Goal: Task Accomplishment & Management: Manage account settings

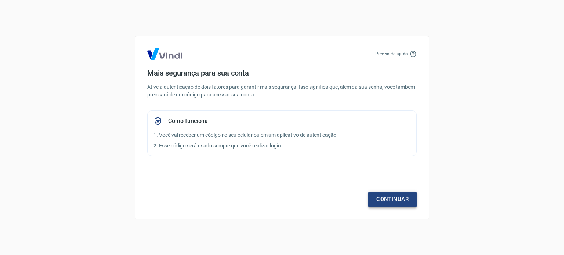
click at [382, 201] on link "Continuar" at bounding box center [392, 199] width 48 height 15
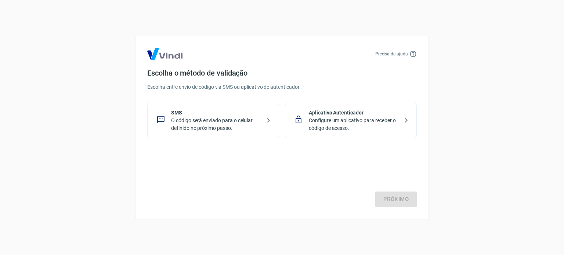
drag, startPoint x: 256, startPoint y: 124, endPoint x: 275, endPoint y: 149, distance: 31.4
click at [256, 124] on p "O código será enviado para o celular definido no próximo passo." at bounding box center [216, 124] width 90 height 15
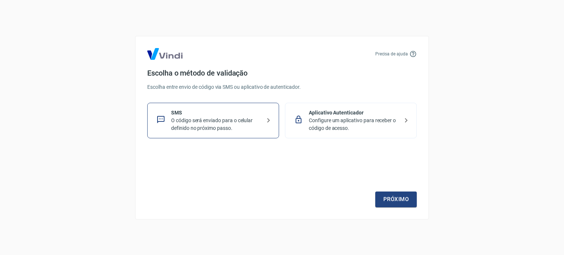
click at [384, 208] on div "Precisa de ajuda Escolha o método de validação Escolha entre envio de código vi…" at bounding box center [282, 128] width 294 height 184
click at [386, 200] on link "Próximo" at bounding box center [395, 199] width 41 height 15
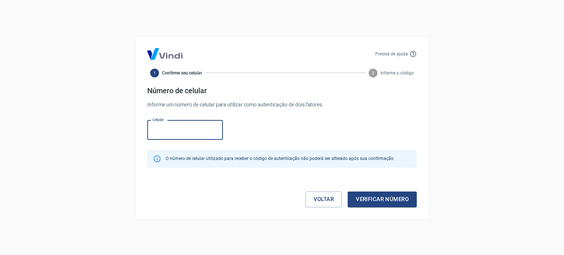
click at [178, 126] on input "Celular" at bounding box center [185, 129] width 76 height 19
click at [178, 126] on input "(21) 98713-9265" at bounding box center [185, 129] width 76 height 19
click at [422, 135] on div "Precisa de ajuda 1 Confirme seu celular 2 Informe o código Número de celular In…" at bounding box center [282, 128] width 294 height 184
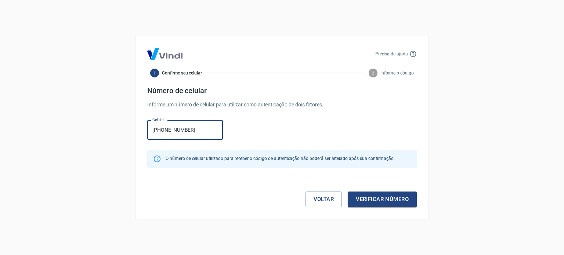
click at [184, 132] on input "(21) 98713-9265" at bounding box center [185, 129] width 76 height 19
click at [183, 132] on input "(21) 98713-9265" at bounding box center [185, 129] width 76 height 19
type input "(14) 99112-2898"
click at [371, 200] on button "Verificar número" at bounding box center [382, 199] width 69 height 15
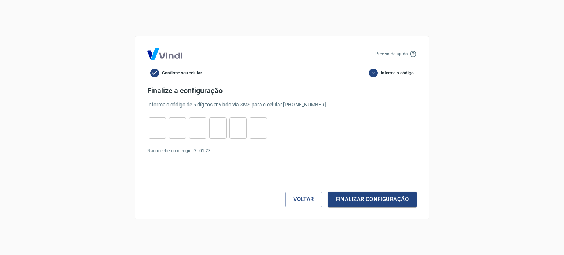
click at [155, 131] on input "tel" at bounding box center [157, 128] width 17 height 16
type input "3"
type input "4"
type input "7"
type input "2"
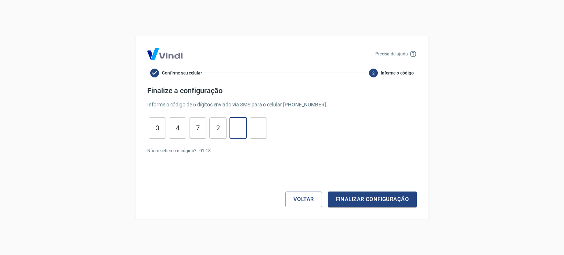
type input "3"
click at [380, 196] on button "Finalizar configuração" at bounding box center [372, 199] width 89 height 15
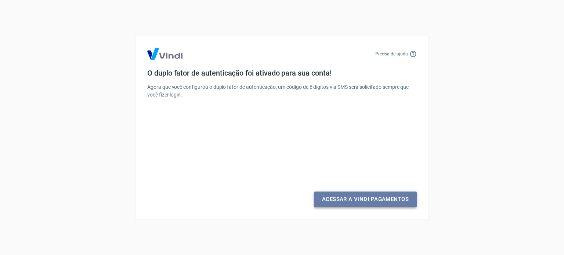
click at [368, 195] on link "Acessar a Vindi Pagamentos" at bounding box center [365, 199] width 103 height 15
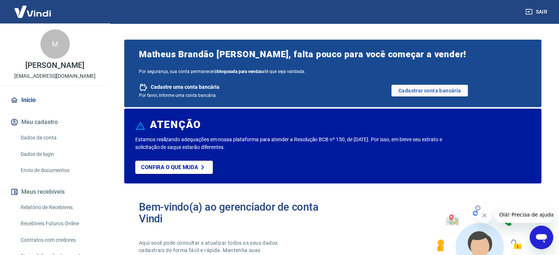
click at [224, 60] on span "Matheus Brandão Abelha, falta pouco para você começar a vender!" at bounding box center [332, 54] width 387 height 12
click at [224, 59] on span "Matheus Brandão Abelha, falta pouco para você começar a vender!" at bounding box center [332, 54] width 387 height 12
click at [261, 53] on span "Matheus Brandão Abelha, falta pouco para você começar a vender!" at bounding box center [332, 54] width 387 height 12
click at [435, 94] on link "Cadastrar conta bancária" at bounding box center [429, 91] width 76 height 12
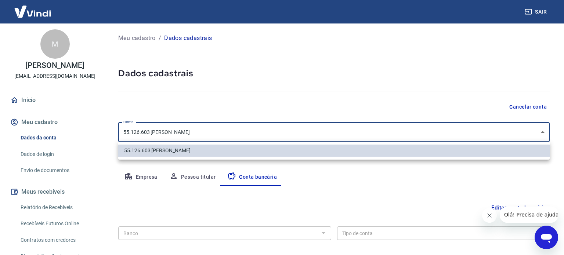
click at [199, 134] on body "Sair M Matheus Brandão Abelha mabelha14@hotmail.com Início Meu cadastro Dados d…" at bounding box center [282, 127] width 564 height 255
click at [224, 100] on div at bounding box center [282, 127] width 564 height 255
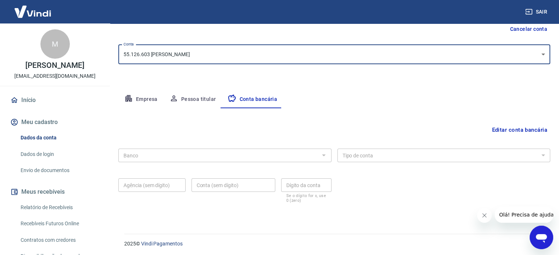
scroll to position [79, 0]
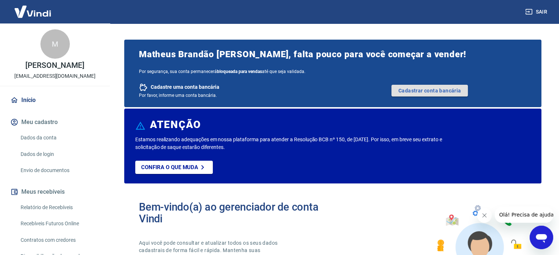
click at [422, 93] on link "Cadastrar conta bancária" at bounding box center [429, 91] width 76 height 12
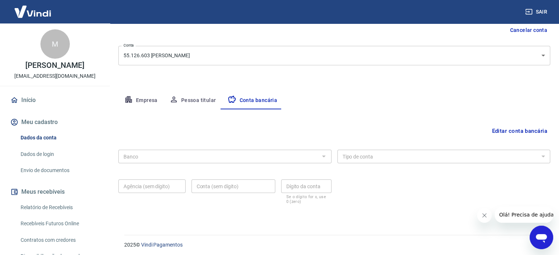
scroll to position [79, 0]
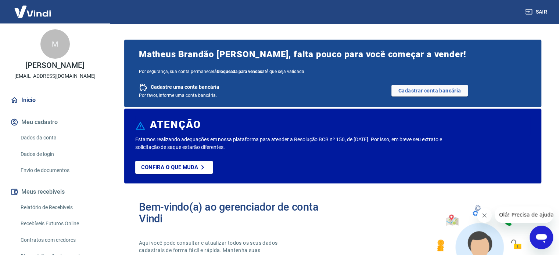
click at [140, 72] on span "Por segurança, sua conta permanecerá bloqueada para vendas até que seja validad…" at bounding box center [332, 71] width 387 height 5
click at [422, 89] on link "Cadastrar conta bancária" at bounding box center [429, 91] width 76 height 12
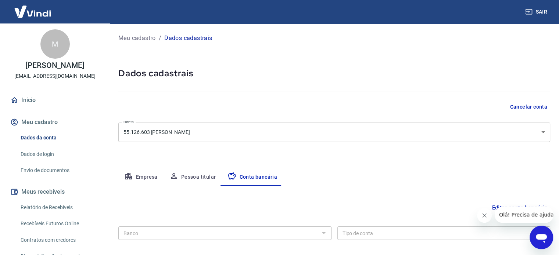
scroll to position [79, 0]
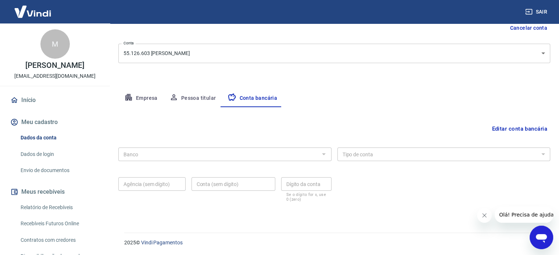
drag, startPoint x: 329, startPoint y: 151, endPoint x: 322, endPoint y: 154, distance: 8.1
click at [329, 151] on div "Banco" at bounding box center [224, 155] width 213 height 14
click at [322, 154] on div at bounding box center [323, 154] width 10 height 10
click at [500, 130] on button "Editar conta bancária" at bounding box center [518, 129] width 61 height 14
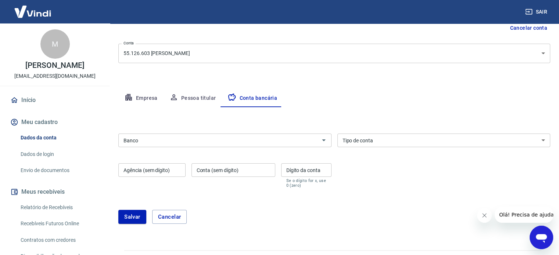
click at [252, 131] on div "Banco Banco" at bounding box center [224, 140] width 213 height 18
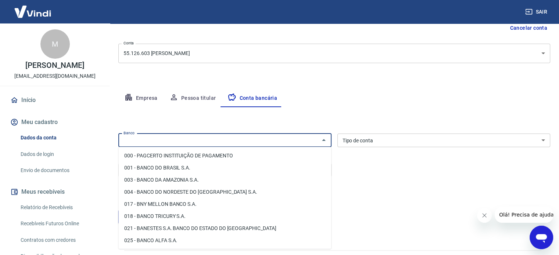
click at [257, 140] on input "Banco" at bounding box center [218, 140] width 196 height 9
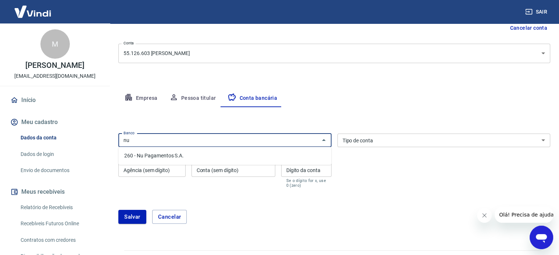
click at [165, 153] on li "260 - Nu Pagamentos S.A." at bounding box center [224, 156] width 213 height 12
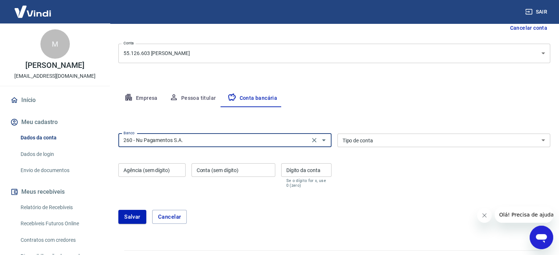
type input "260 - Nu Pagamentos S.A."
click at [371, 136] on select "Conta Corrente Conta Poupança" at bounding box center [443, 141] width 213 height 14
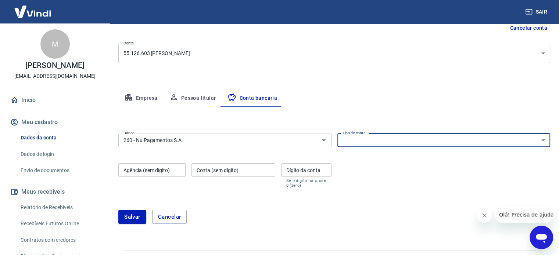
select select "1"
click at [337, 134] on select "Conta Corrente Conta Poupança" at bounding box center [443, 141] width 213 height 14
click at [150, 171] on input "Agência (sem dígito)" at bounding box center [151, 170] width 67 height 14
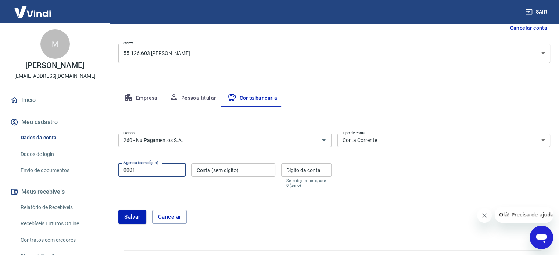
type input "0001"
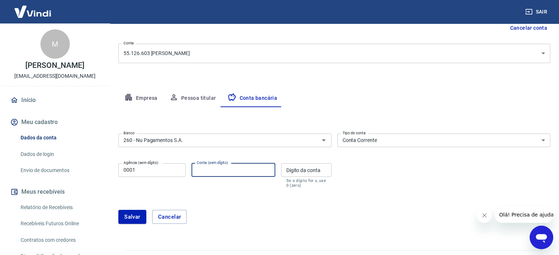
click at [239, 172] on input "Conta (sem dígito)" at bounding box center [233, 170] width 84 height 14
type input "573466444"
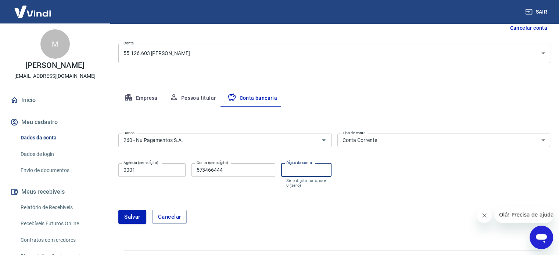
click at [294, 171] on input "Dígito da conta" at bounding box center [306, 170] width 50 height 14
type input "3"
drag, startPoint x: 197, startPoint y: 169, endPoint x: 246, endPoint y: 195, distance: 55.4
click at [241, 169] on input "573466444" at bounding box center [233, 170] width 84 height 14
click at [241, 202] on div "[PERSON_NAME]" at bounding box center [333, 217] width 431 height 32
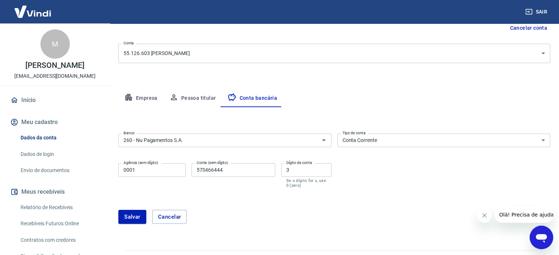
click at [128, 218] on button "Salvar" at bounding box center [132, 217] width 28 height 14
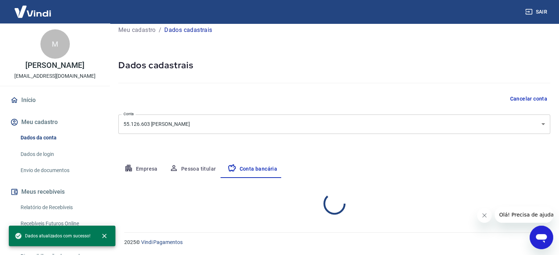
select select "1"
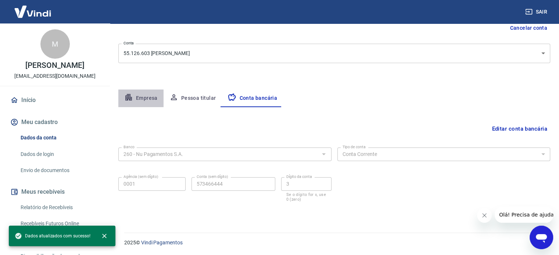
click at [154, 95] on button "Empresa" at bounding box center [140, 99] width 45 height 18
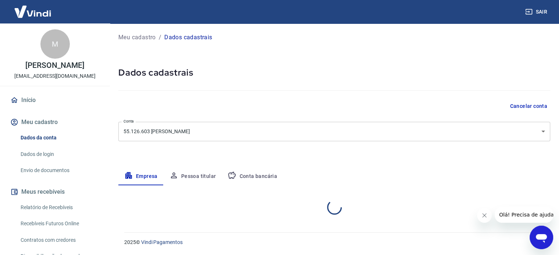
scroll to position [0, 0]
select select "SP"
select select "business"
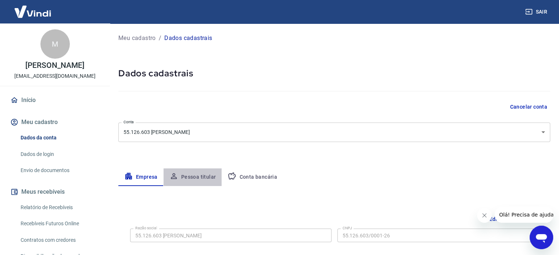
click at [188, 185] on button "Pessoa titular" at bounding box center [192, 178] width 58 height 18
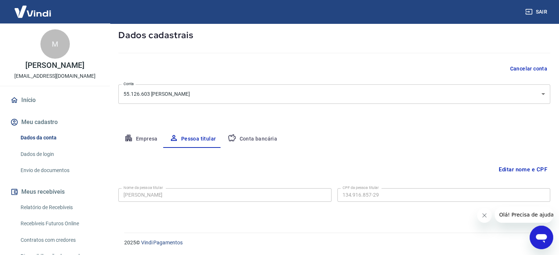
click at [249, 144] on button "Conta bancária" at bounding box center [251, 139] width 61 height 18
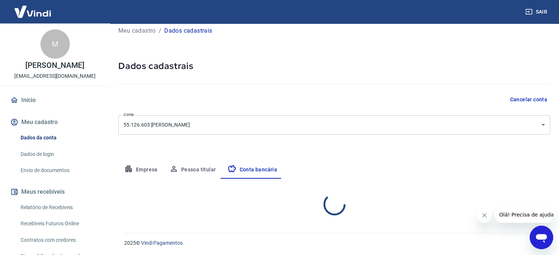
select select "1"
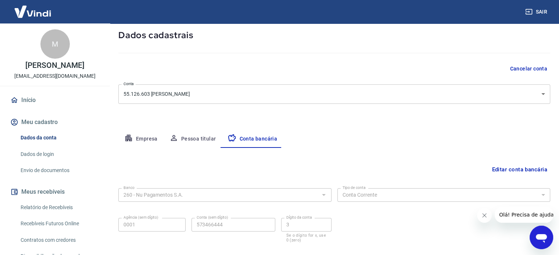
scroll to position [79, 0]
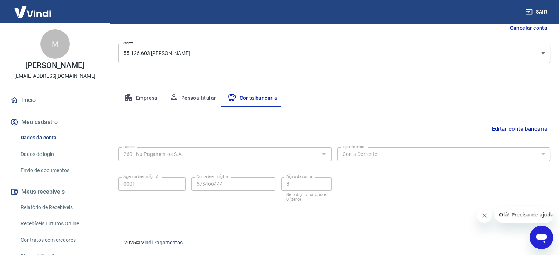
click at [441, 111] on div "Editar conta bancária Banco 260 - Nu Pagamentos S.A. Banco Tipo de conta Conta …" at bounding box center [333, 161] width 431 height 108
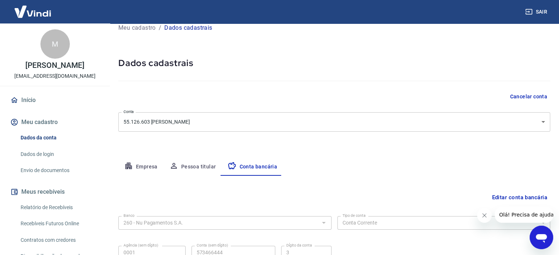
scroll to position [0, 0]
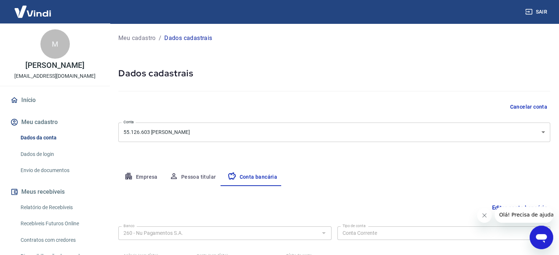
click at [143, 34] on p "Meu cadastro" at bounding box center [136, 38] width 37 height 9
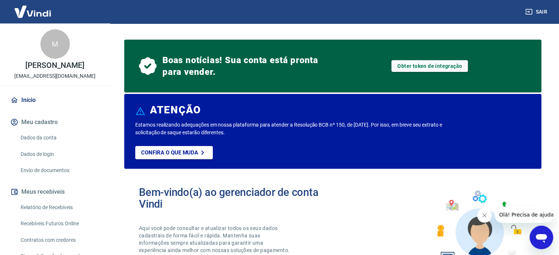
click at [216, 68] on span "Boas notícias! Sua conta está pronta para vender." at bounding box center [241, 66] width 159 height 24
click at [432, 71] on div "Obter token de integração" at bounding box center [429, 65] width 94 height 35
click at [432, 69] on link "Obter token de integração" at bounding box center [429, 66] width 76 height 12
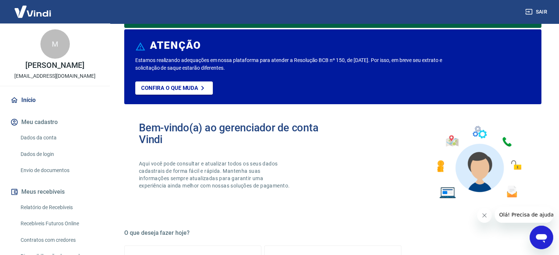
scroll to position [73, 0]
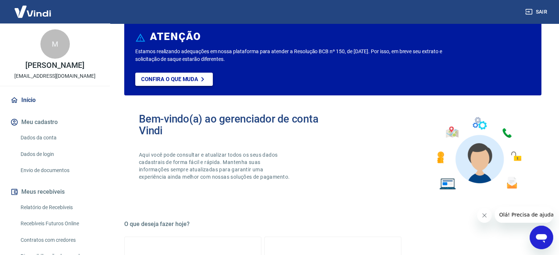
click at [169, 80] on p "Confira o que muda" at bounding box center [169, 79] width 57 height 7
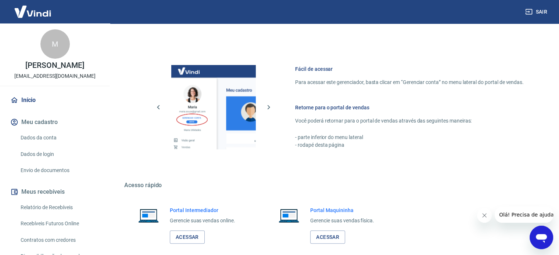
scroll to position [455, 0]
